Goal: Task Accomplishment & Management: Complete application form

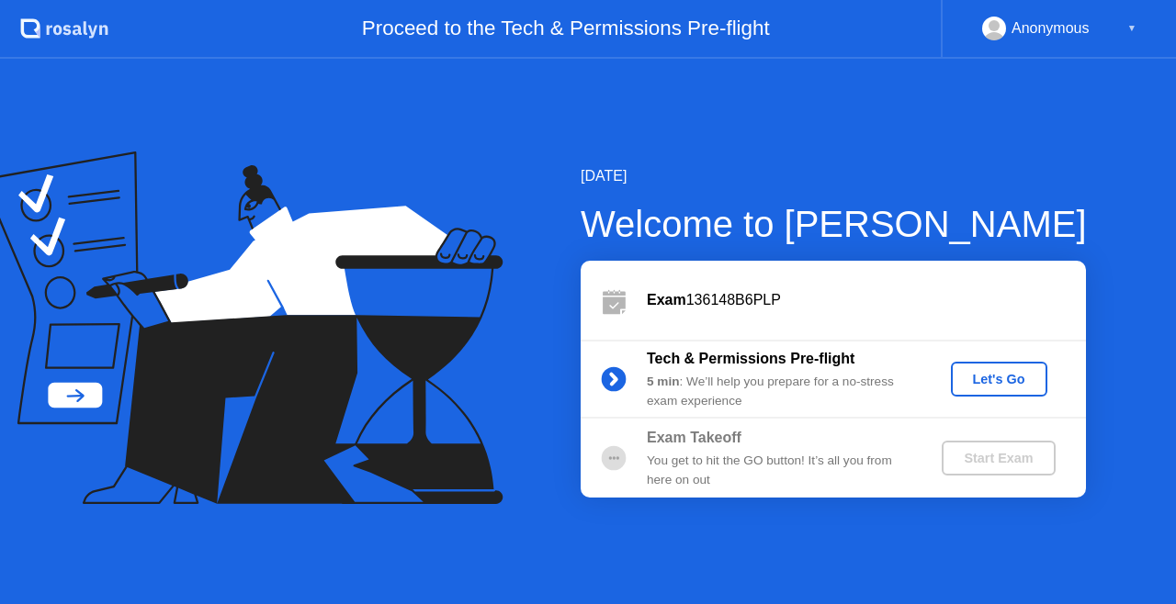
click at [967, 381] on div "Let's Go" at bounding box center [999, 379] width 82 height 15
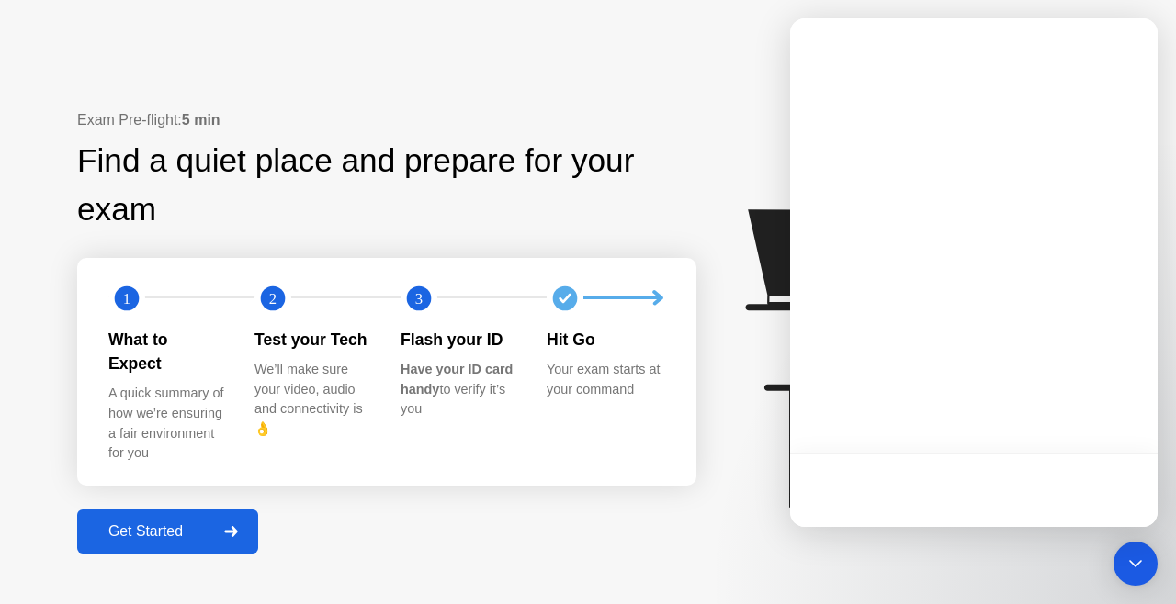
click at [175, 524] on div "Get Started" at bounding box center [146, 532] width 126 height 17
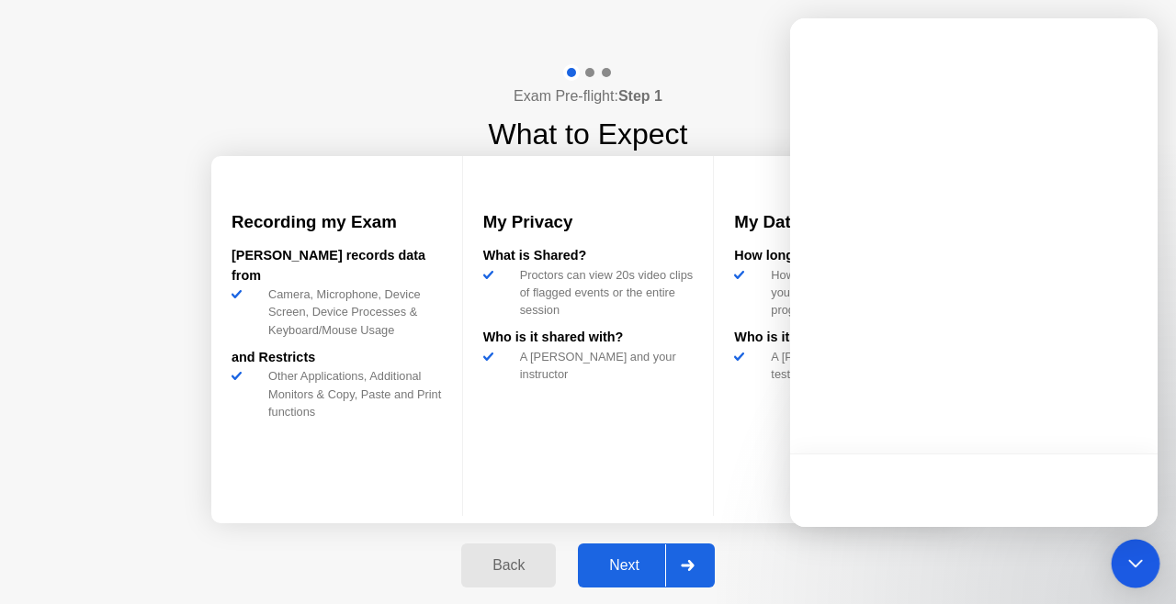
click at [632, 572] on div "Next" at bounding box center [624, 566] width 82 height 17
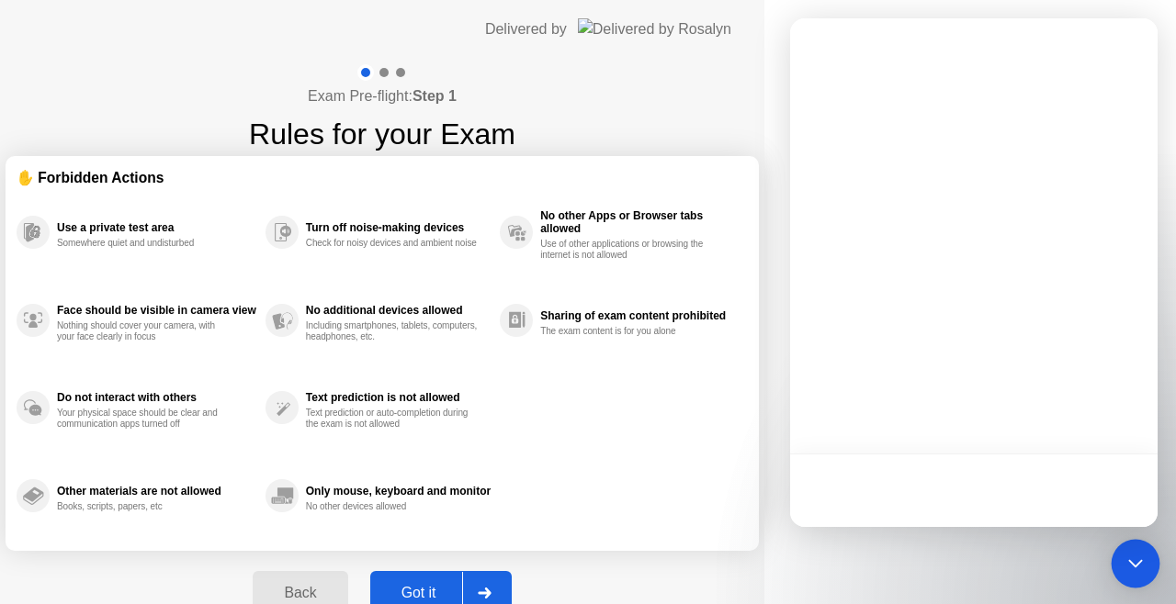
click at [1135, 559] on icon "Open Intercom Messenger" at bounding box center [1135, 564] width 24 height 24
click at [1132, 559] on icon "Open Intercom Messenger" at bounding box center [1135, 564] width 22 height 22
click at [1132, 582] on div "Open Intercom Messenger" at bounding box center [1135, 564] width 44 height 44
click at [1132, 568] on icon "Open Intercom Messenger" at bounding box center [1135, 564] width 22 height 22
click at [462, 593] on div "Got it" at bounding box center [419, 593] width 86 height 17
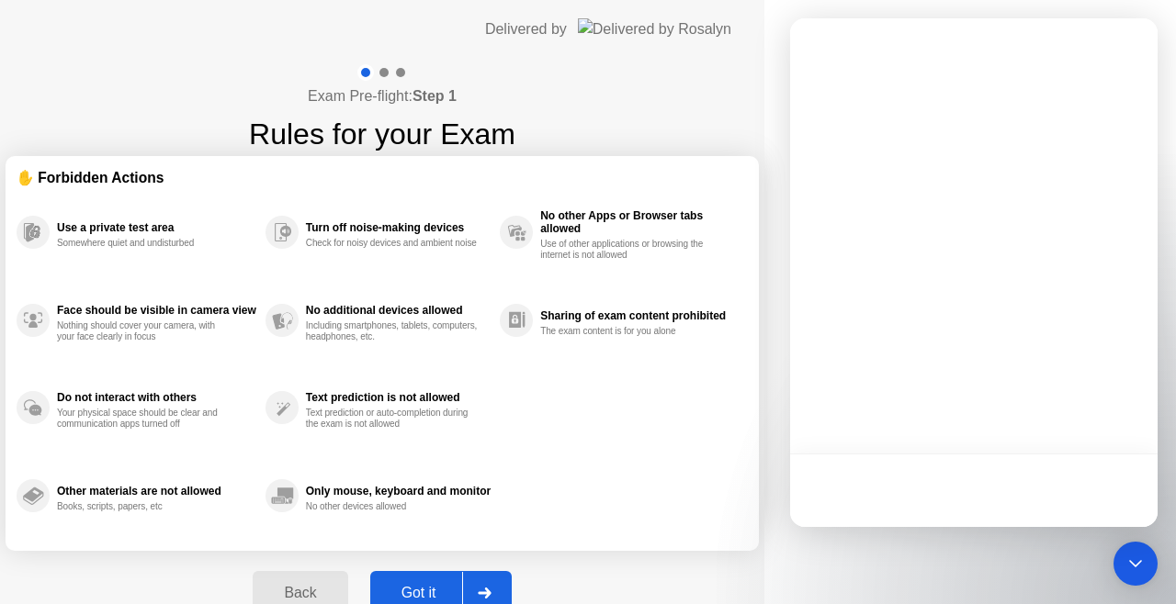
select select "Available cameras"
select select "Available speakers"
select select "Available microphones"
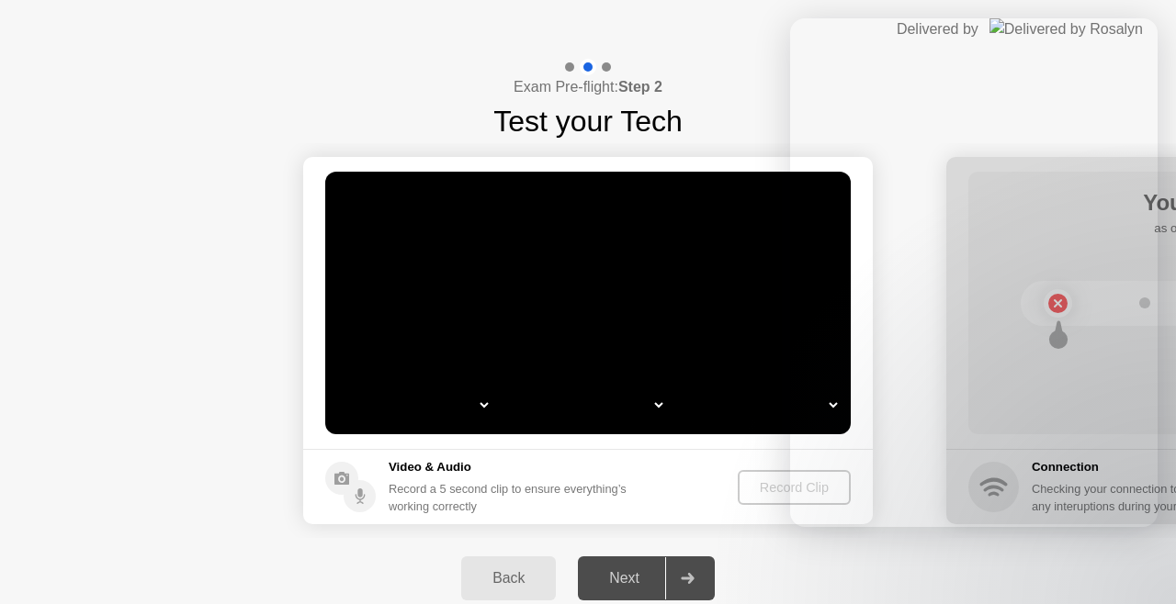
select select "*"
select select "**********"
select select "*******"
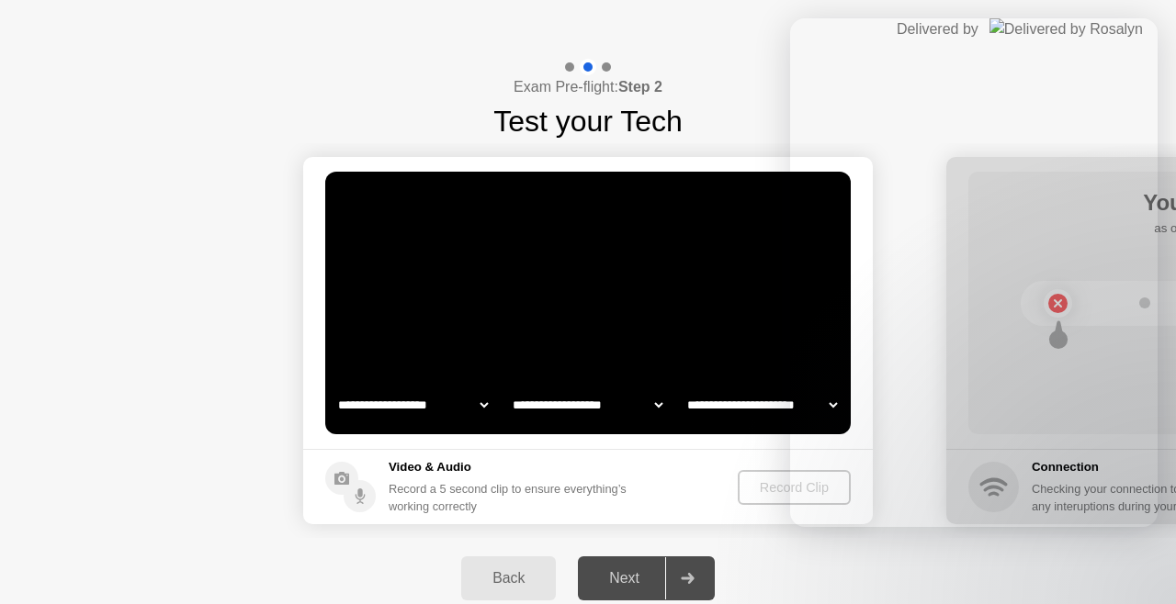
select select "*******"
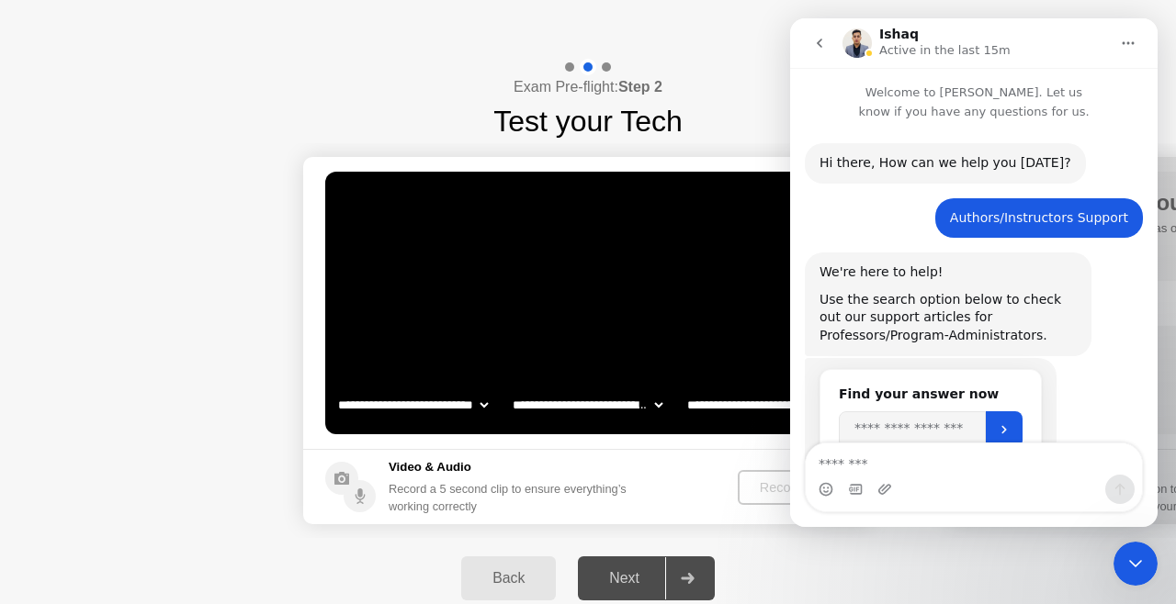
scroll to position [1110, 0]
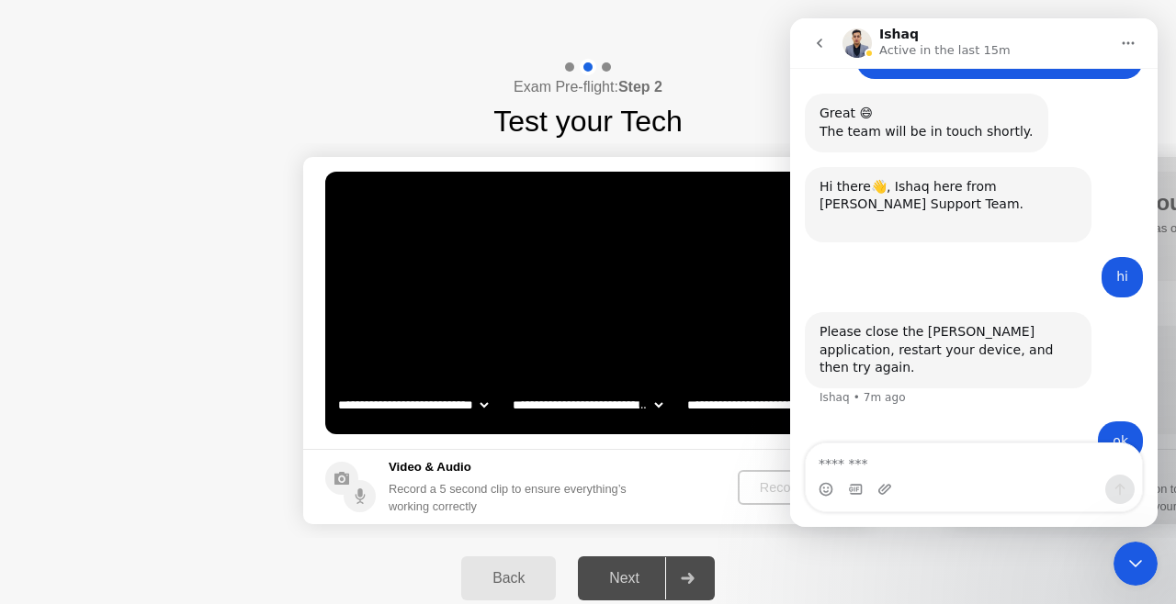
click at [1134, 562] on icon "Close Intercom Messenger" at bounding box center [1135, 564] width 22 height 22
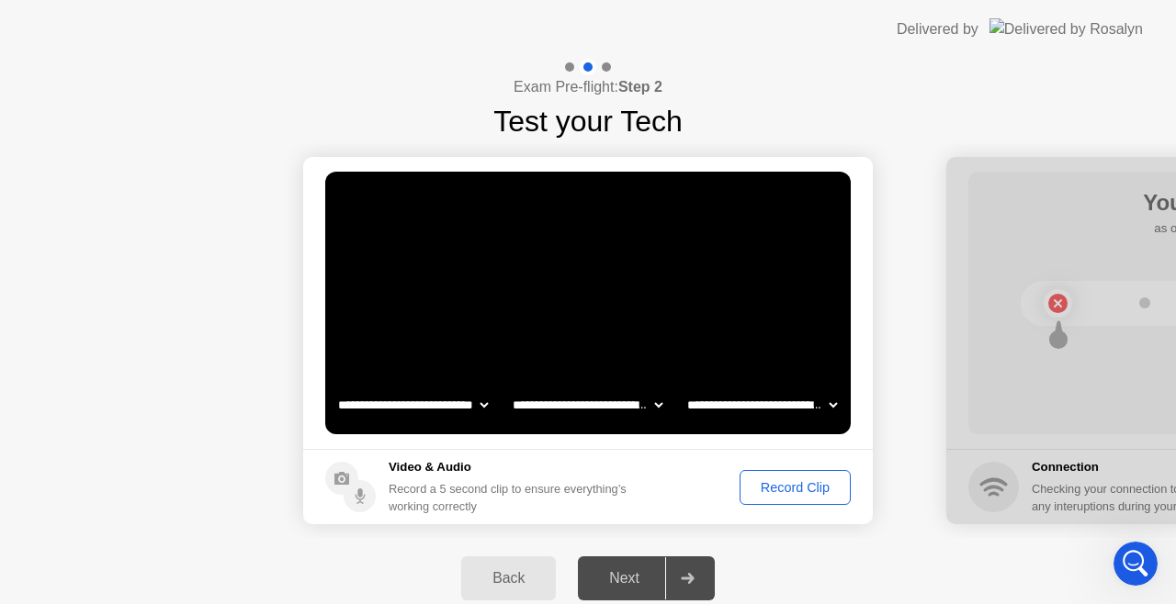
click at [816, 482] on div "Record Clip" at bounding box center [795, 487] width 98 height 15
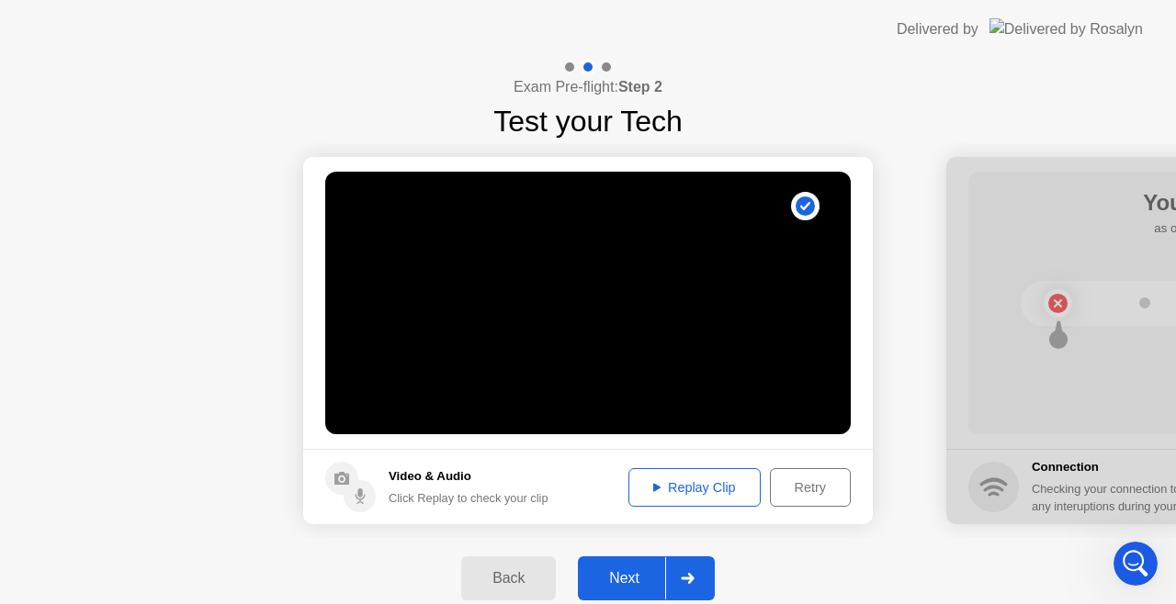
click at [634, 582] on div "Next" at bounding box center [624, 578] width 82 height 17
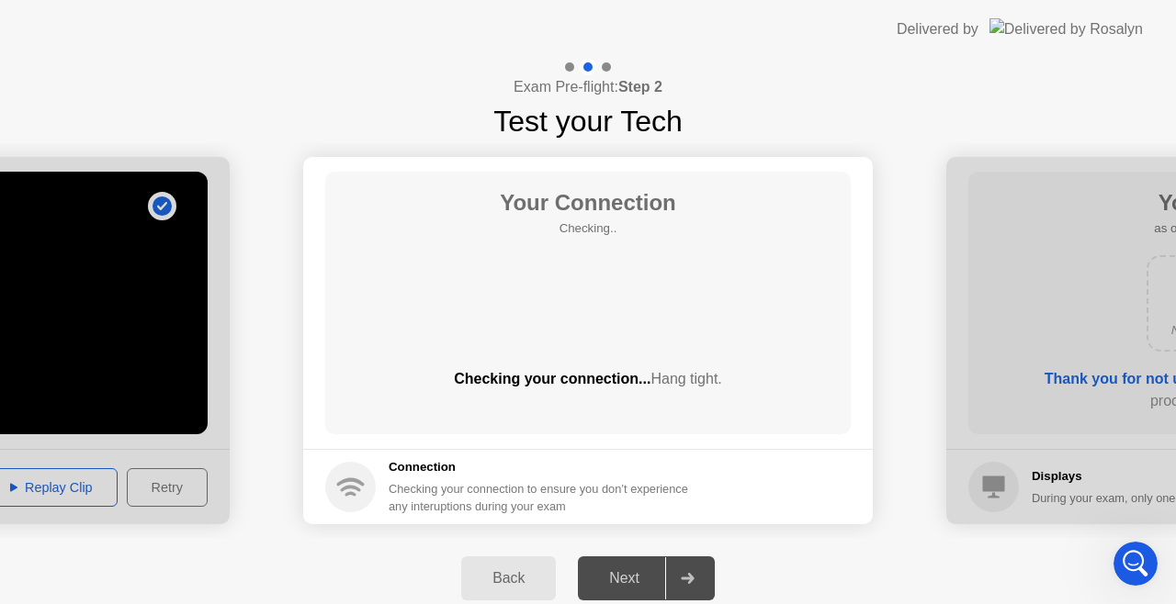
click at [627, 582] on div "Next" at bounding box center [624, 578] width 82 height 17
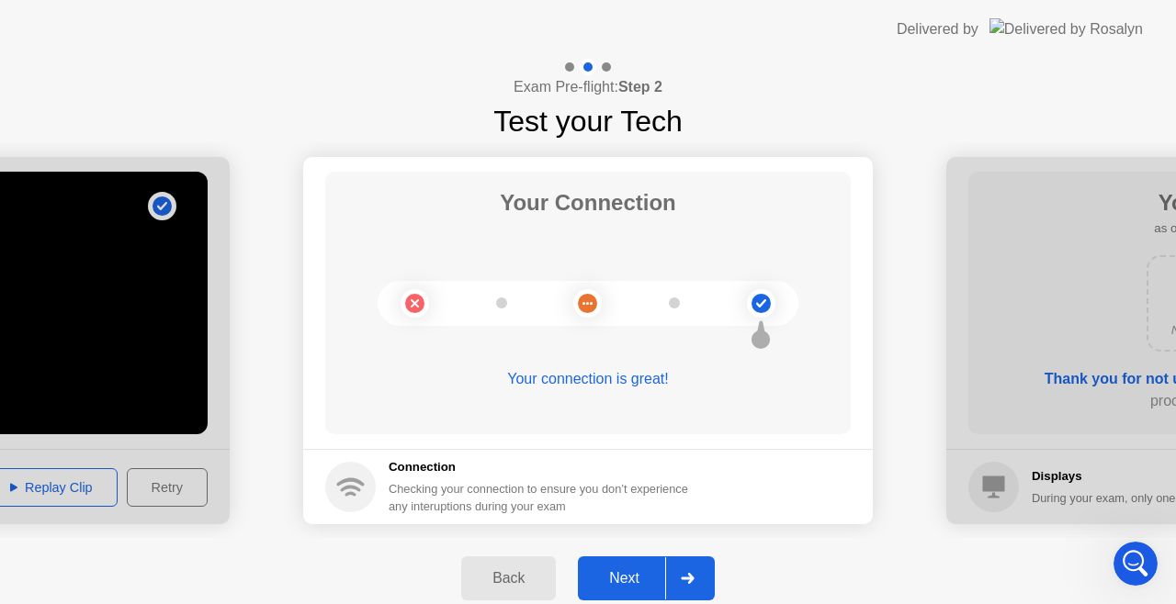
click at [621, 590] on button "Next" at bounding box center [646, 579] width 137 height 44
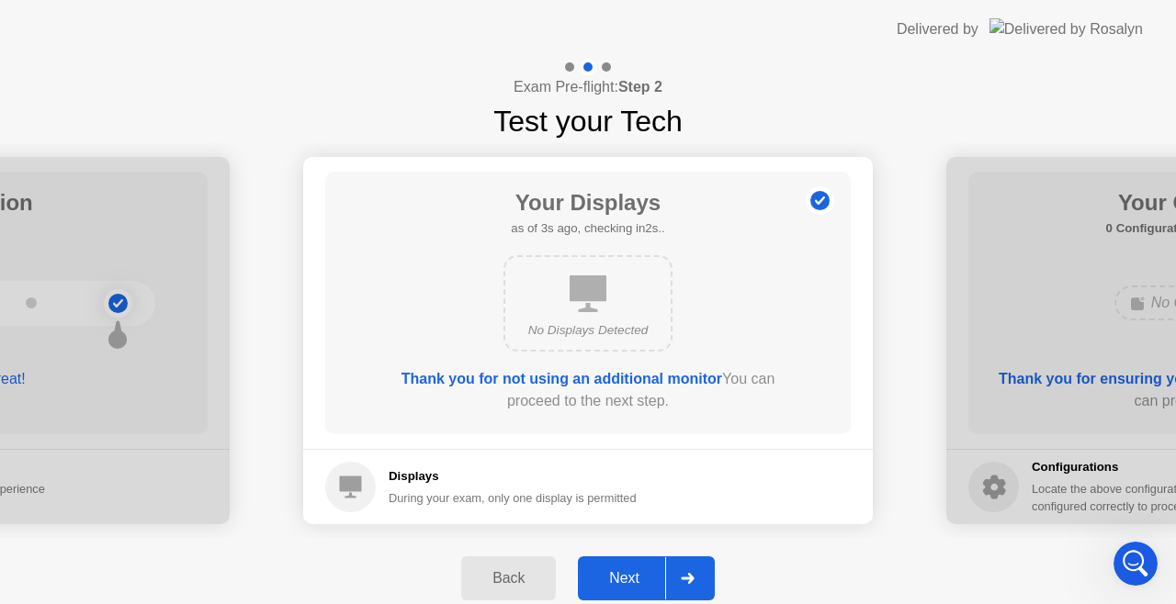
click at [636, 587] on div "Next" at bounding box center [624, 578] width 82 height 17
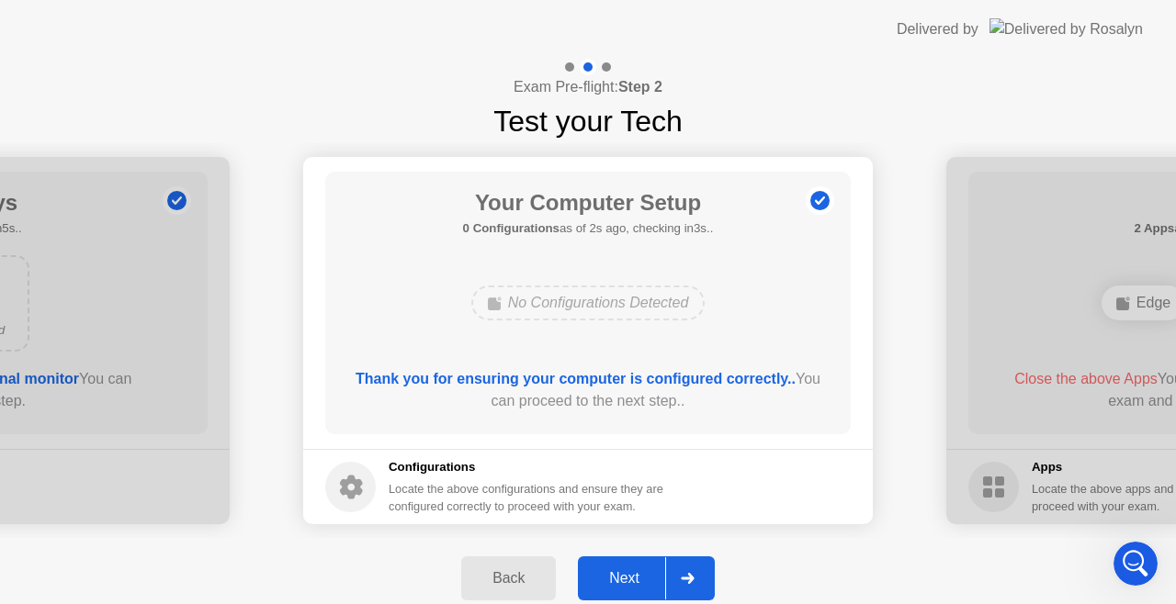
click at [636, 584] on div "Next" at bounding box center [624, 578] width 82 height 17
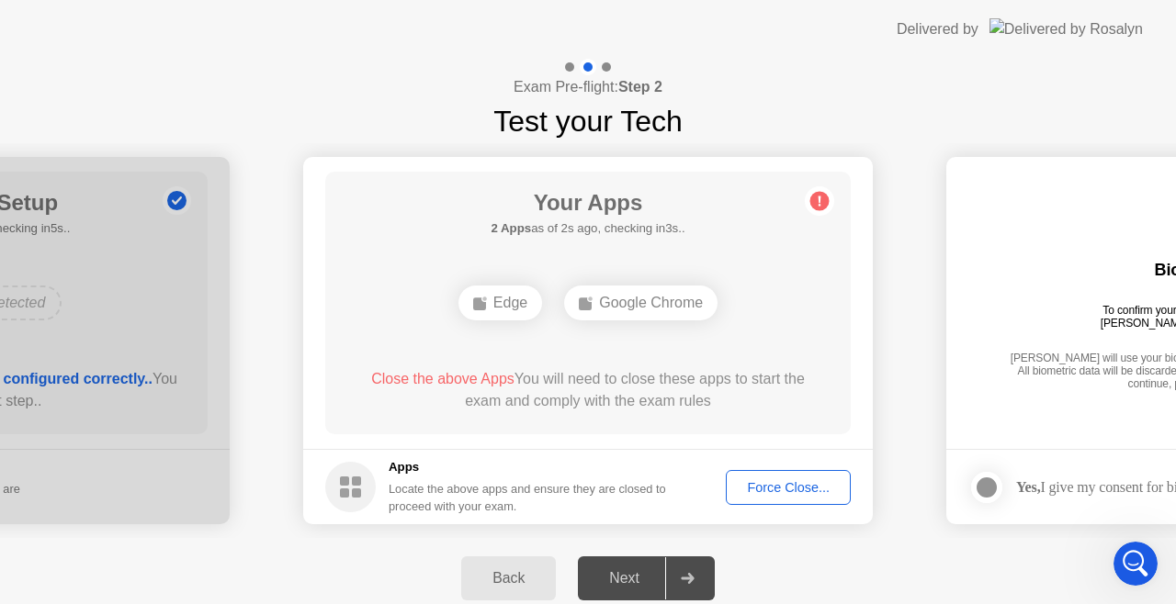
click at [1077, 479] on div "Yes, I give my consent for biometrics to be used" at bounding box center [1152, 487] width 273 height 17
click at [486, 573] on div "Back" at bounding box center [509, 578] width 84 height 17
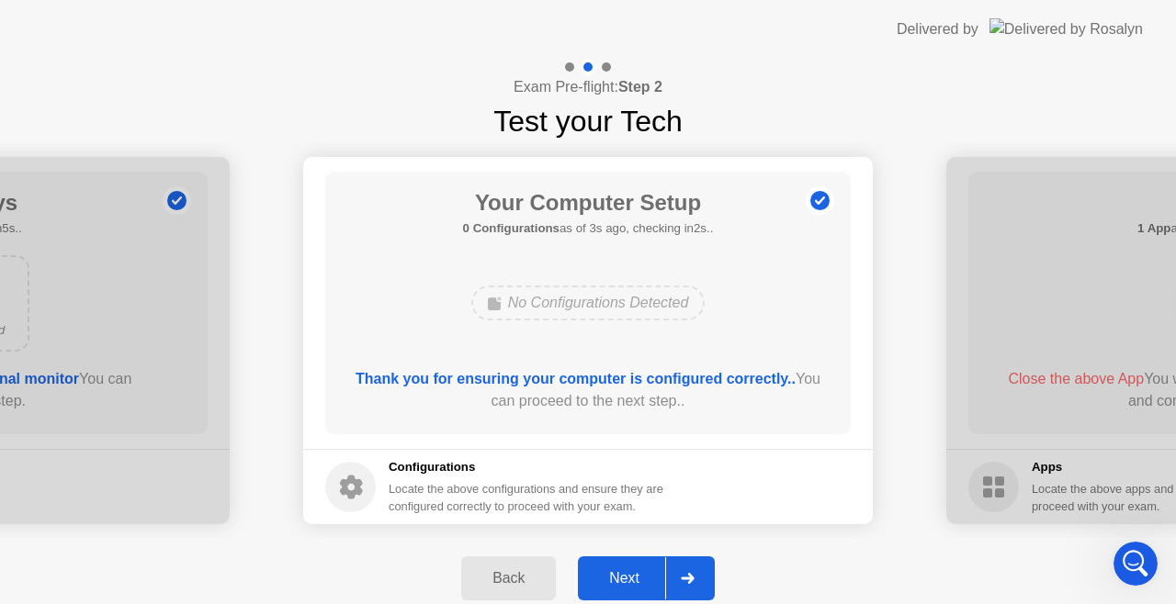
click at [656, 576] on div "Next" at bounding box center [624, 578] width 82 height 17
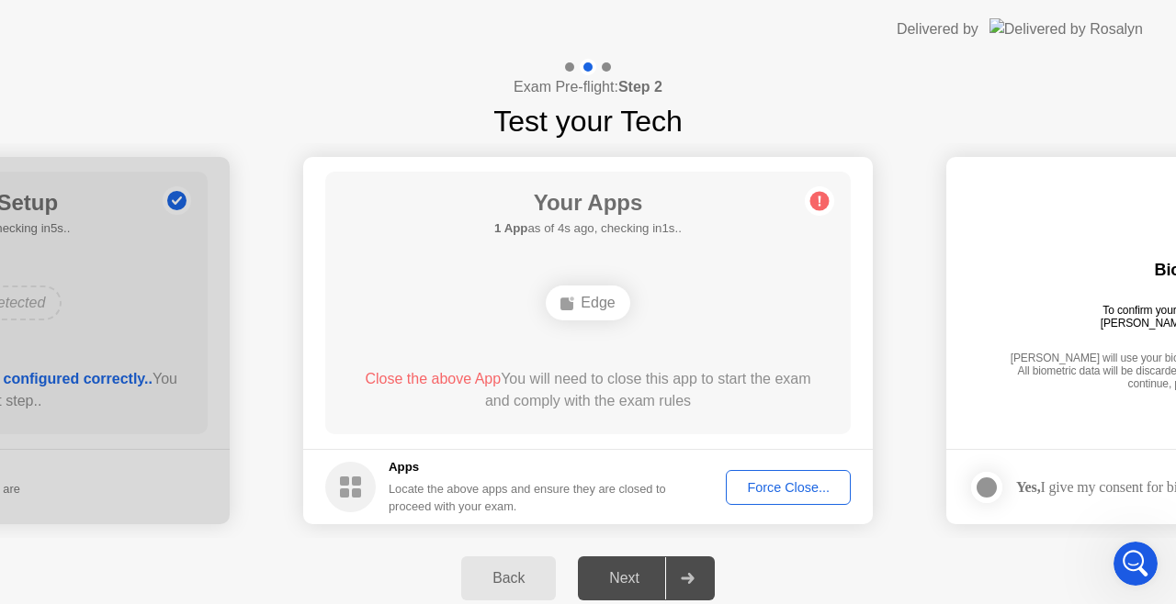
click at [626, 577] on div "Next" at bounding box center [624, 578] width 82 height 17
click at [799, 486] on div "Force Close..." at bounding box center [788, 487] width 112 height 15
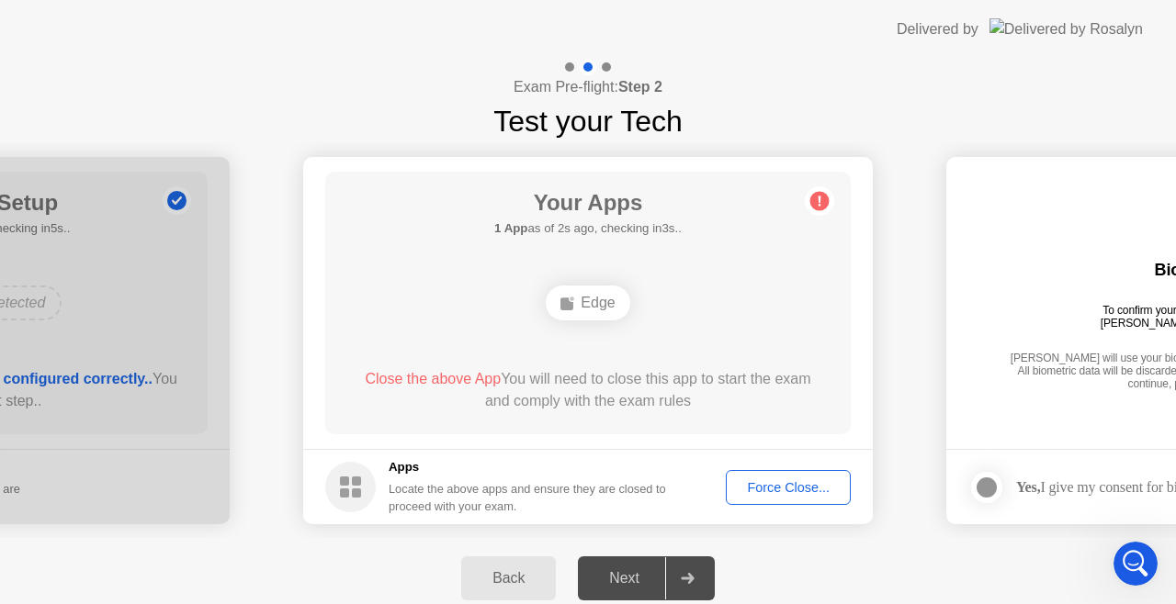
click at [1142, 570] on icon "Open Intercom Messenger" at bounding box center [1136, 564] width 30 height 30
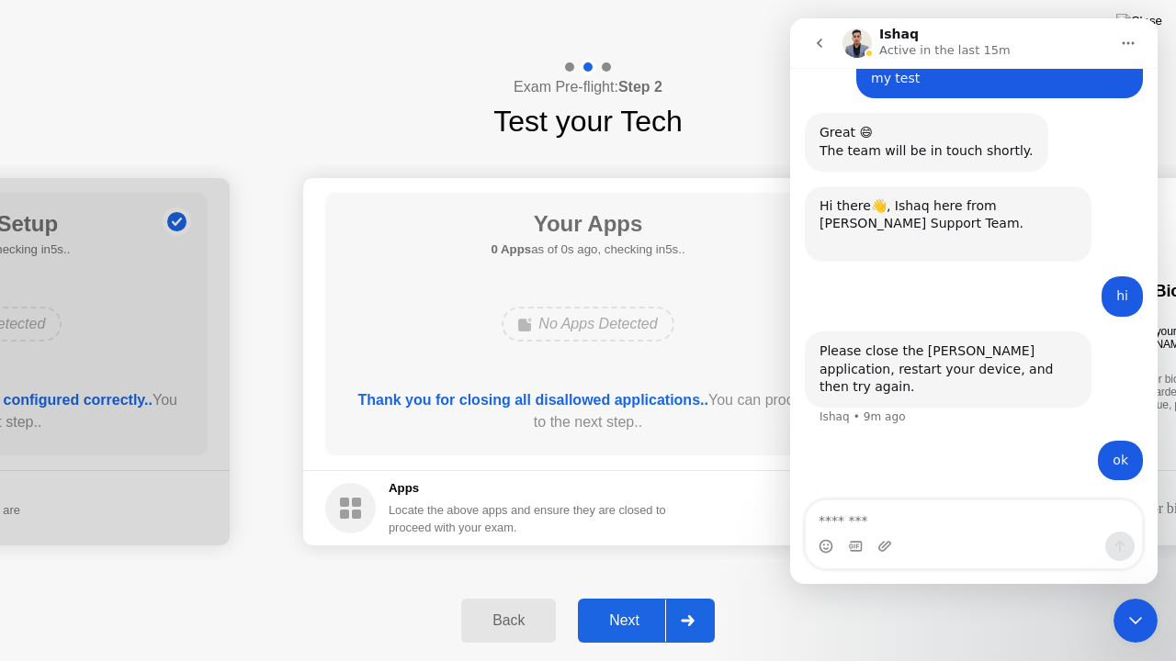
scroll to position [1053, 0]
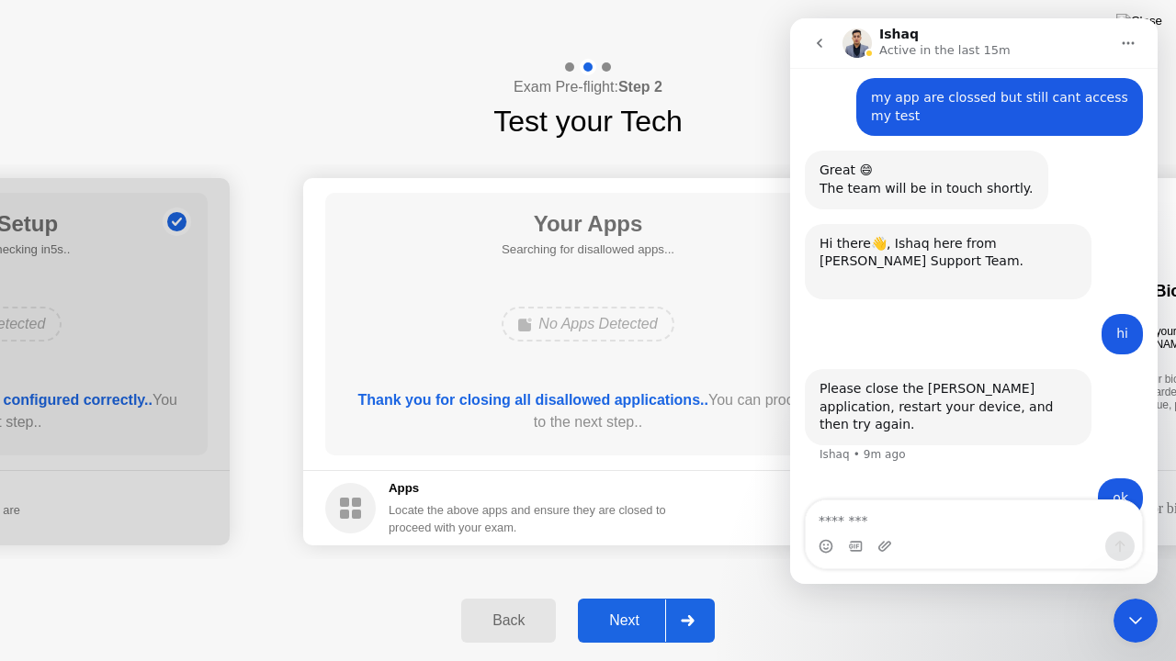
click at [629, 603] on button "Next" at bounding box center [646, 621] width 137 height 44
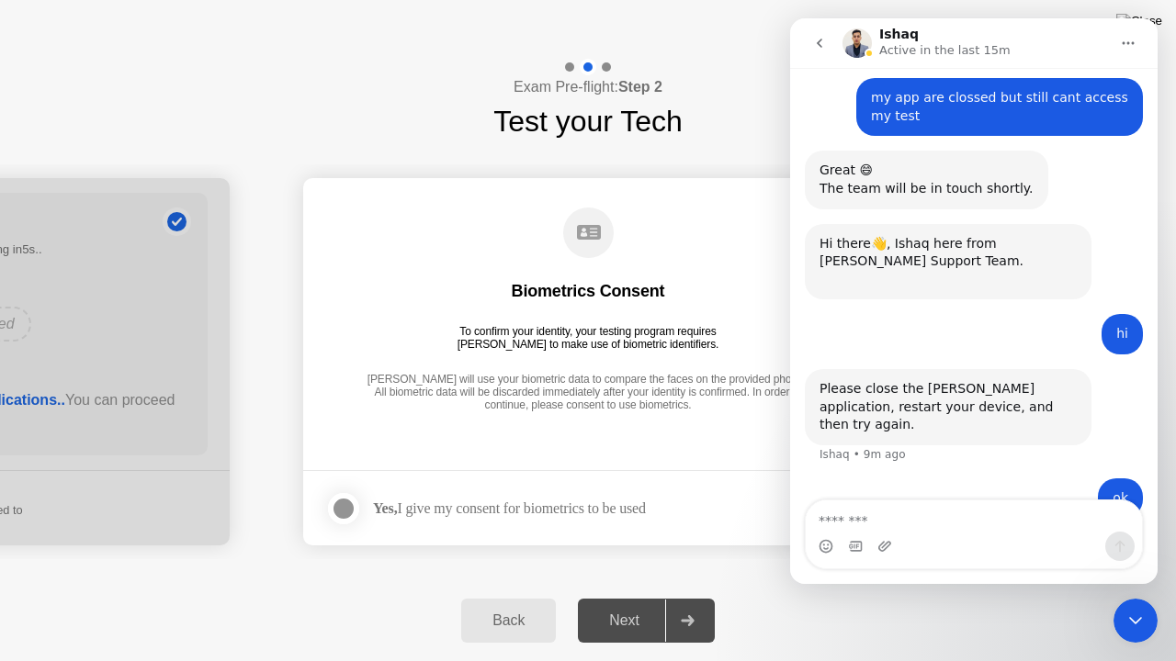
click at [1134, 603] on icon "Close Intercom Messenger" at bounding box center [1135, 621] width 22 height 22
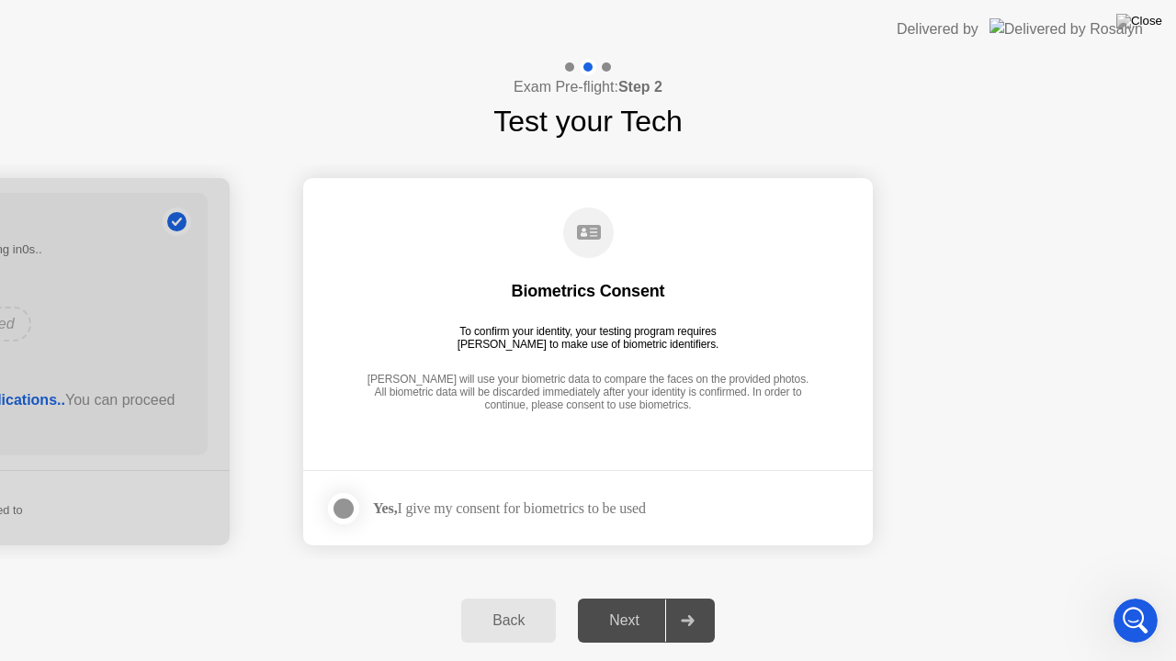
click at [1130, 603] on icon "Open Intercom Messenger" at bounding box center [1136, 621] width 30 height 30
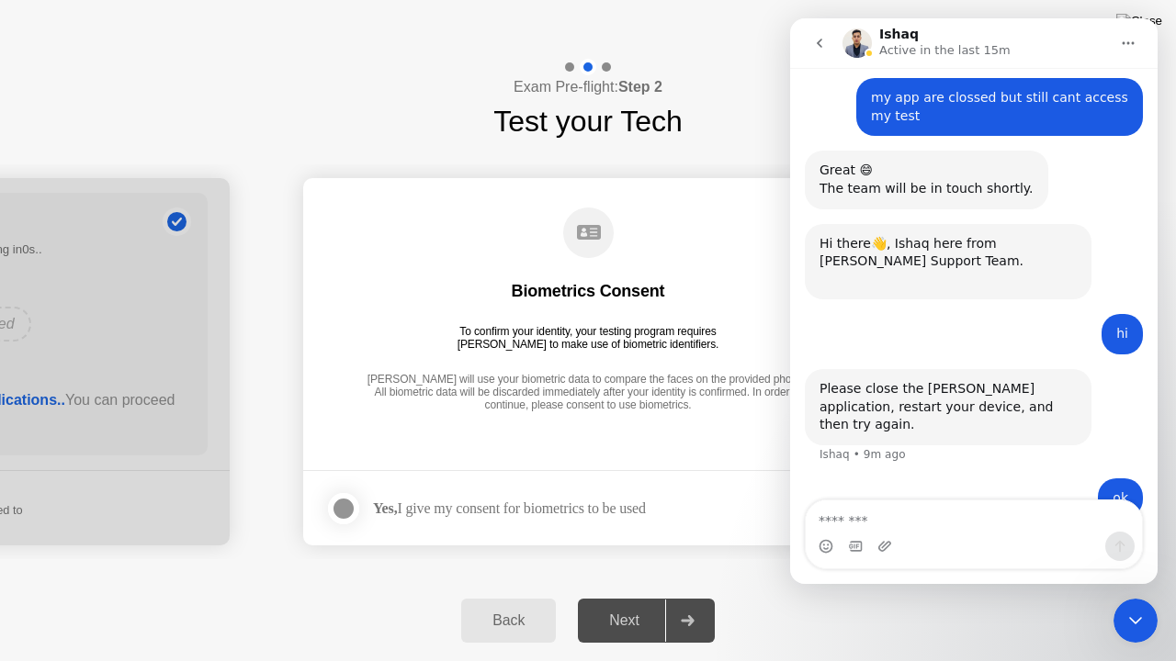
click at [1130, 603] on icon "Close Intercom Messenger" at bounding box center [1135, 621] width 22 height 22
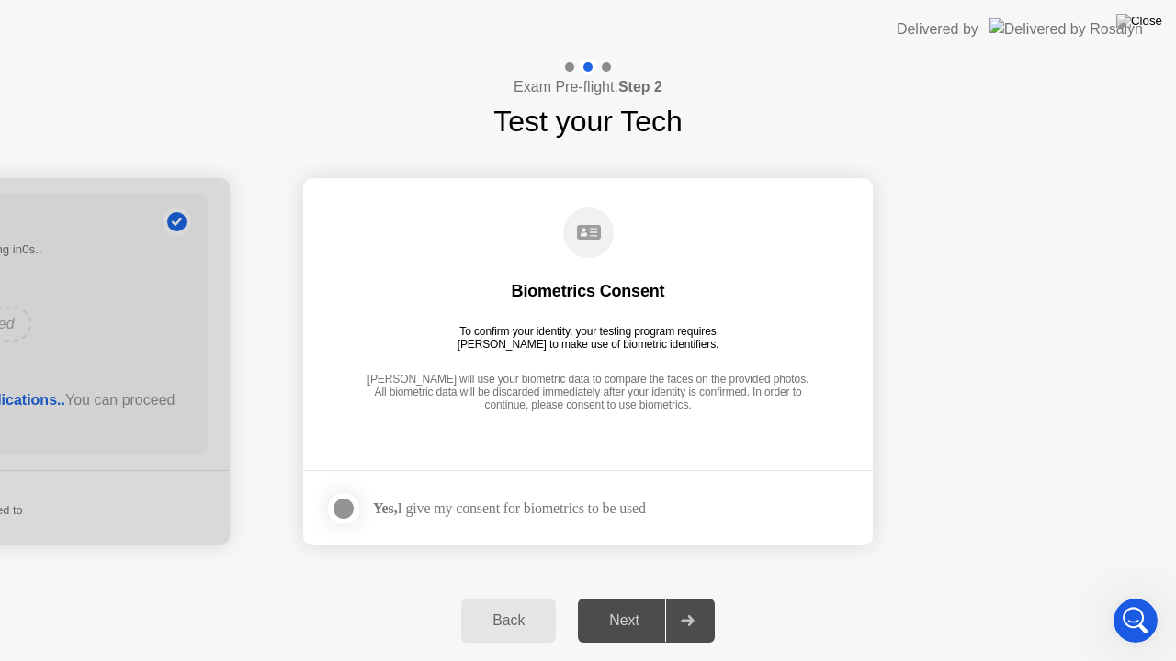
click at [622, 603] on div "Next" at bounding box center [624, 621] width 82 height 17
click at [341, 516] on div at bounding box center [344, 509] width 22 height 22
click at [617, 603] on div "Next" at bounding box center [624, 621] width 82 height 17
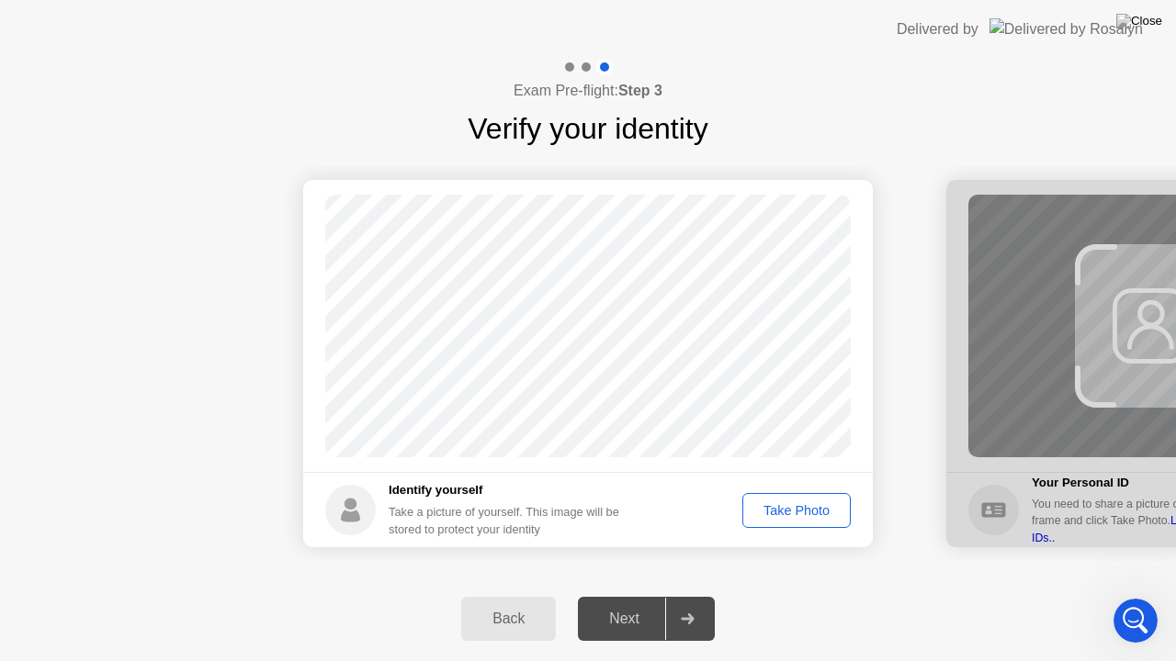
click at [801, 513] on div "Take Photo" at bounding box center [797, 510] width 96 height 15
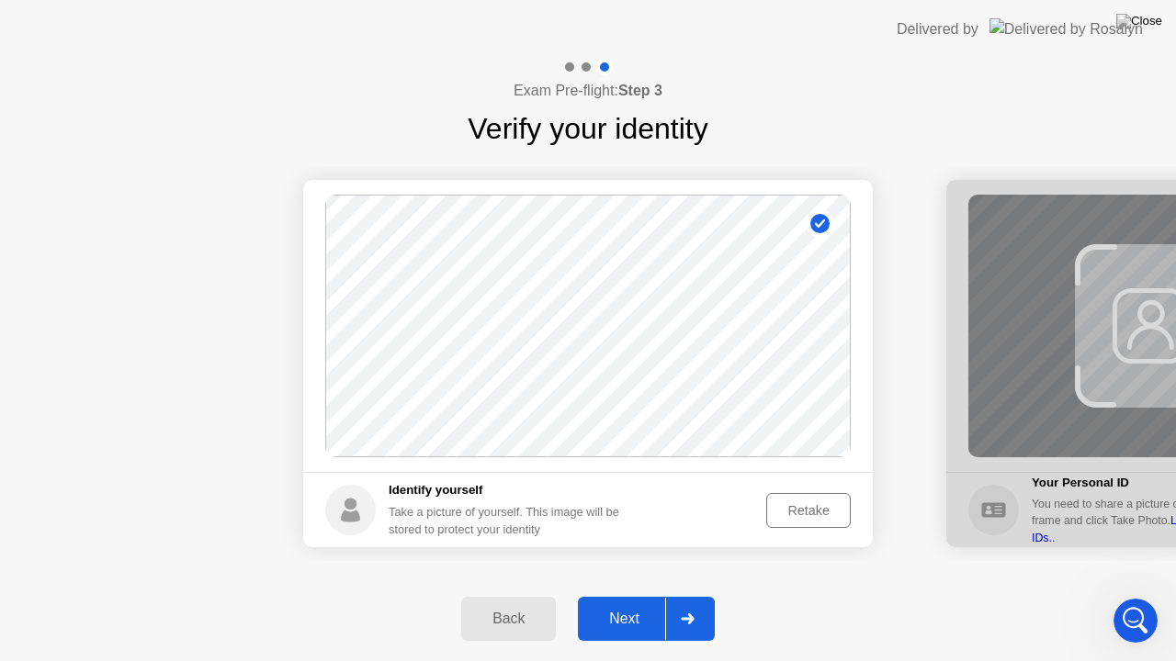
click at [623, 603] on div "Next" at bounding box center [624, 619] width 82 height 17
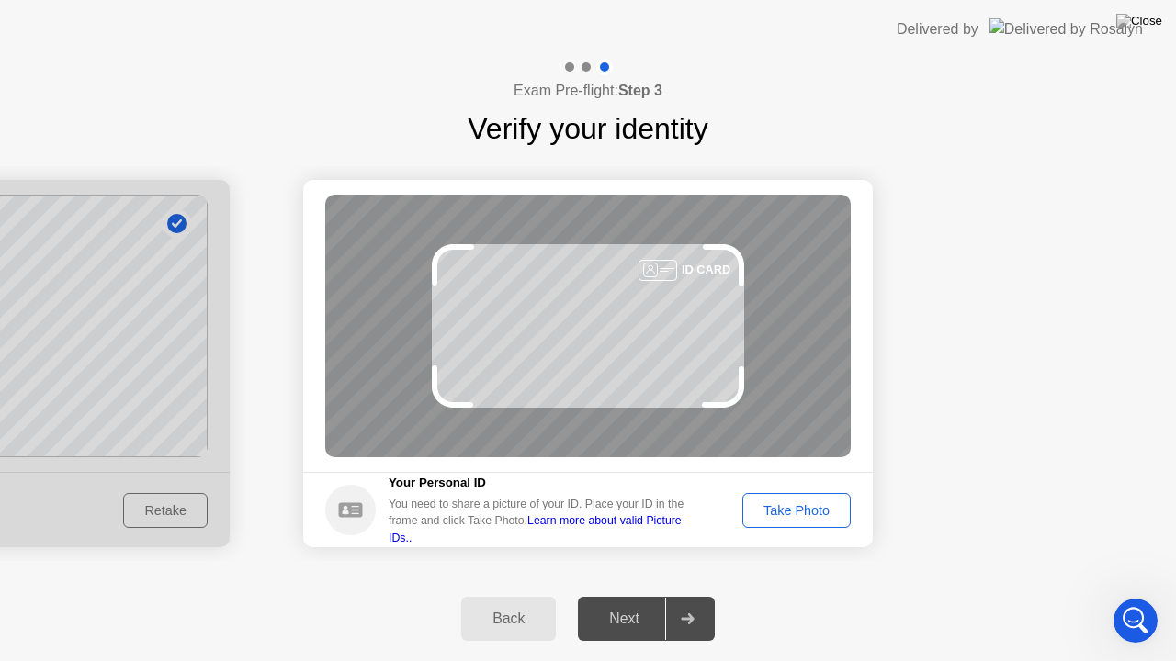
click at [631, 603] on div "Next" at bounding box center [624, 619] width 82 height 17
click at [632, 603] on div "Next" at bounding box center [624, 619] width 82 height 17
click at [799, 514] on div "Take Photo" at bounding box center [797, 510] width 96 height 15
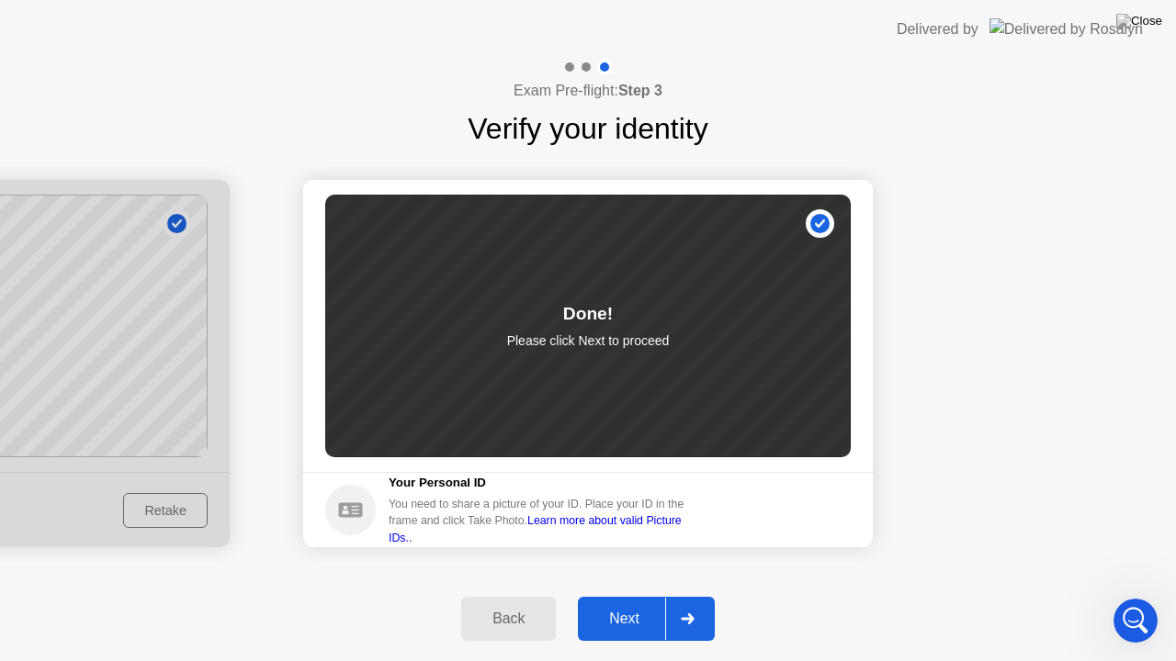
click at [637, 603] on div "Next" at bounding box center [624, 619] width 82 height 17
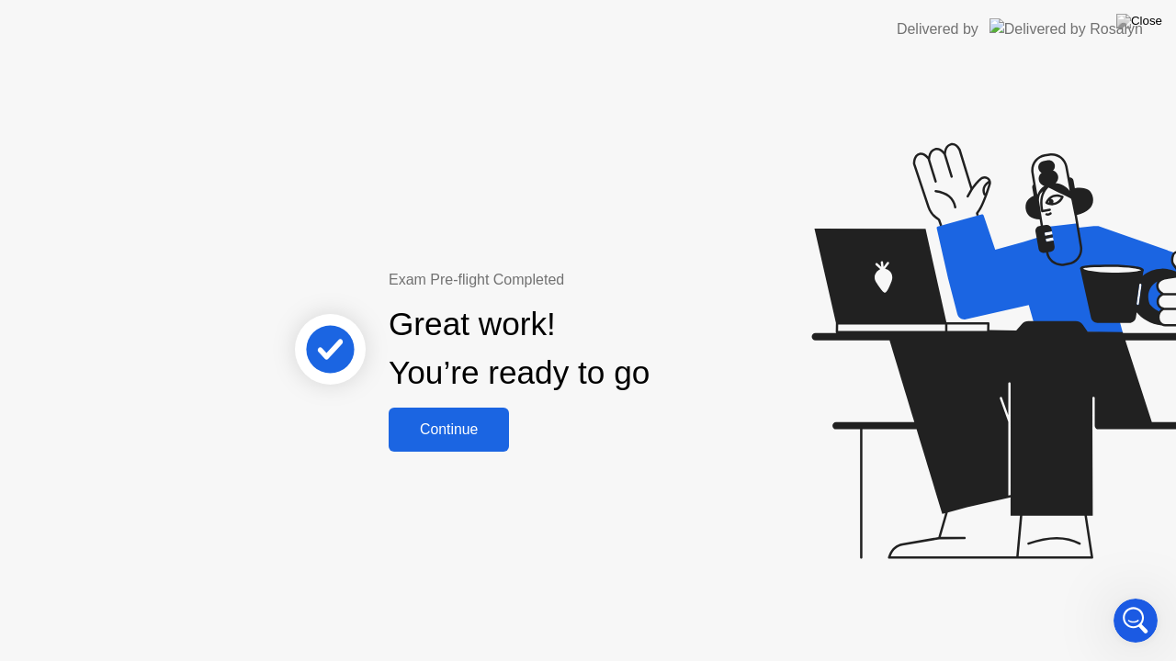
click at [446, 430] on div "Continue" at bounding box center [448, 430] width 109 height 17
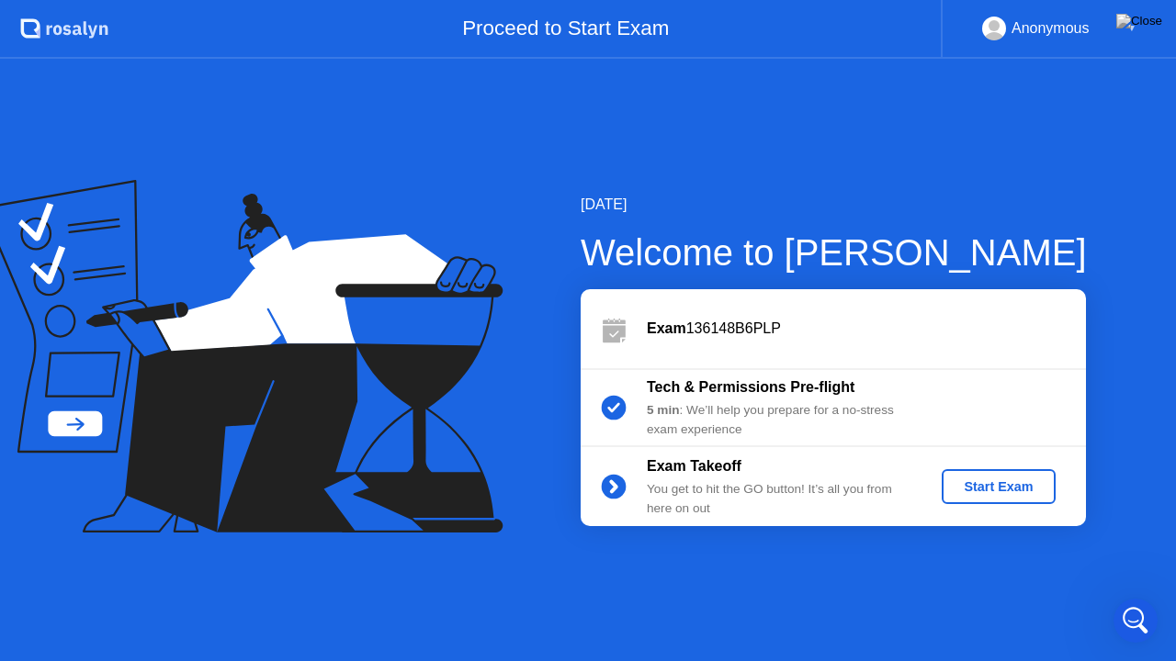
click at [1001, 486] on div "Start Exam" at bounding box center [998, 486] width 98 height 15
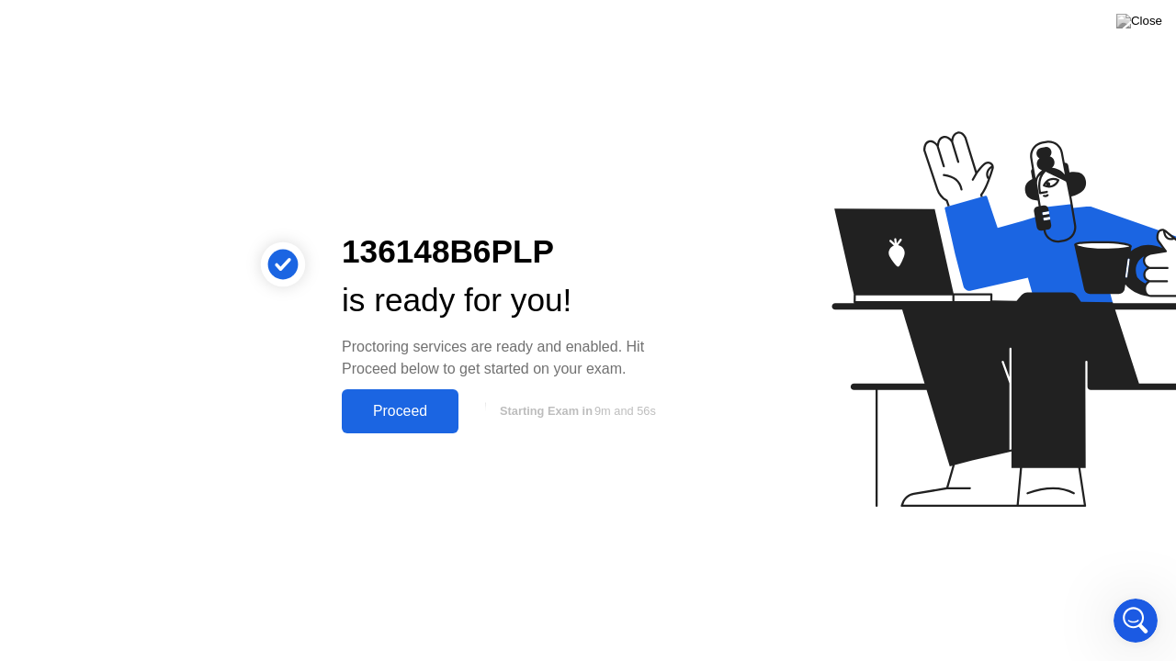
click at [369, 411] on div "Proceed" at bounding box center [400, 411] width 106 height 17
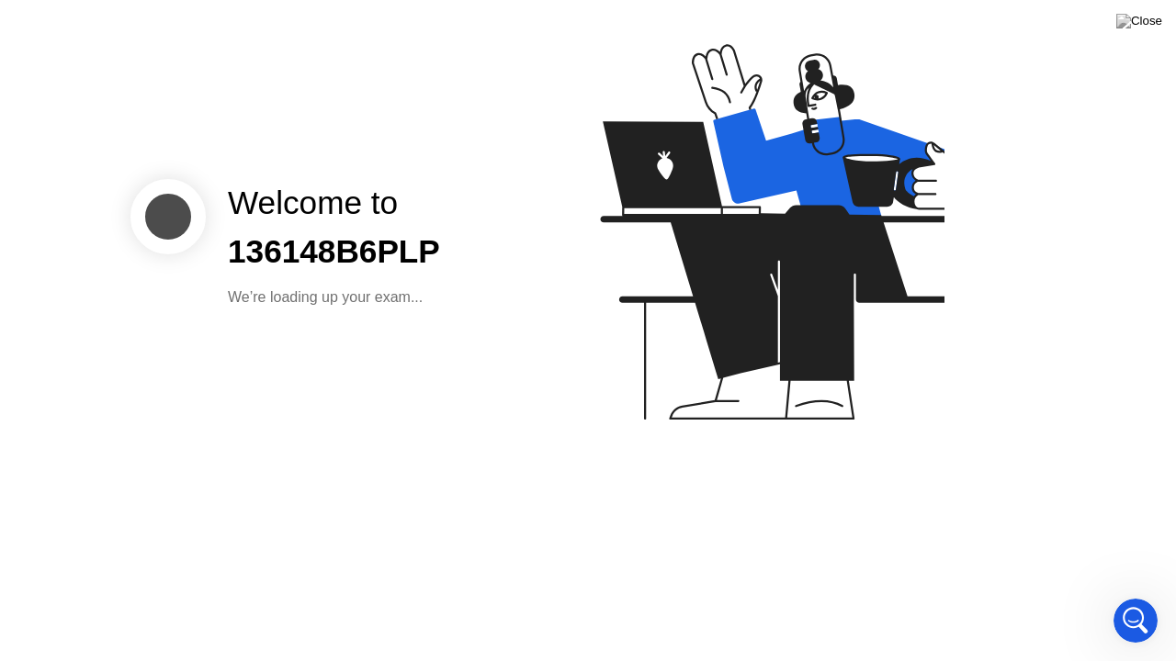
scroll to position [994, 0]
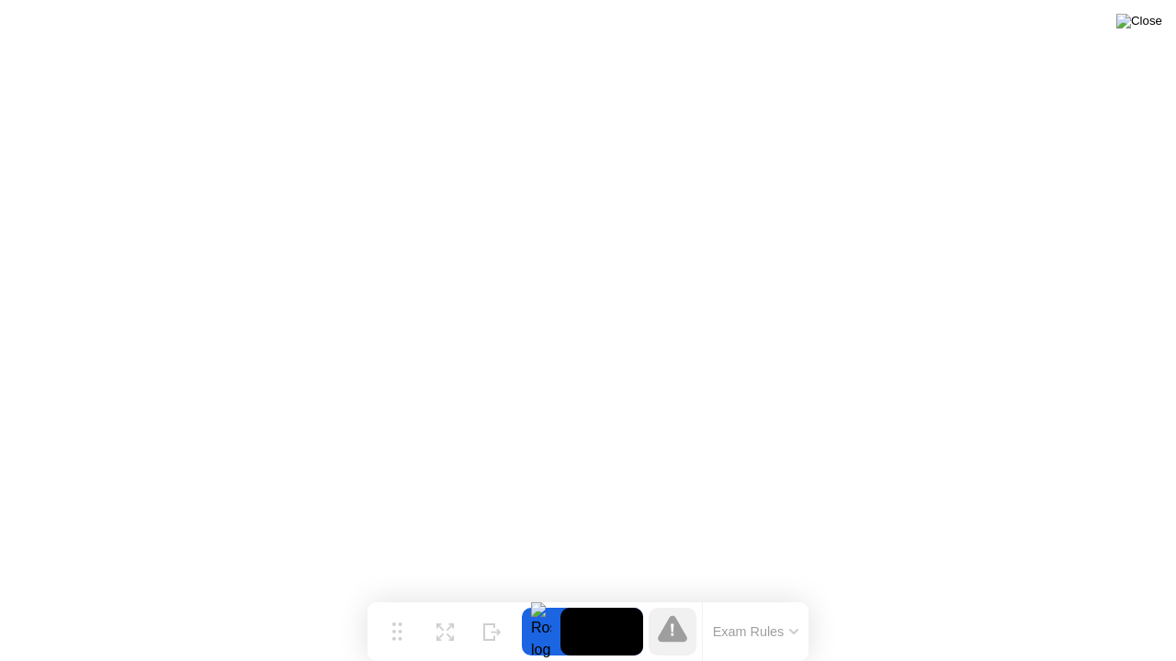
click at [1152, 26] on img at bounding box center [1139, 21] width 46 height 15
